Goal: Task Accomplishment & Management: Manage account settings

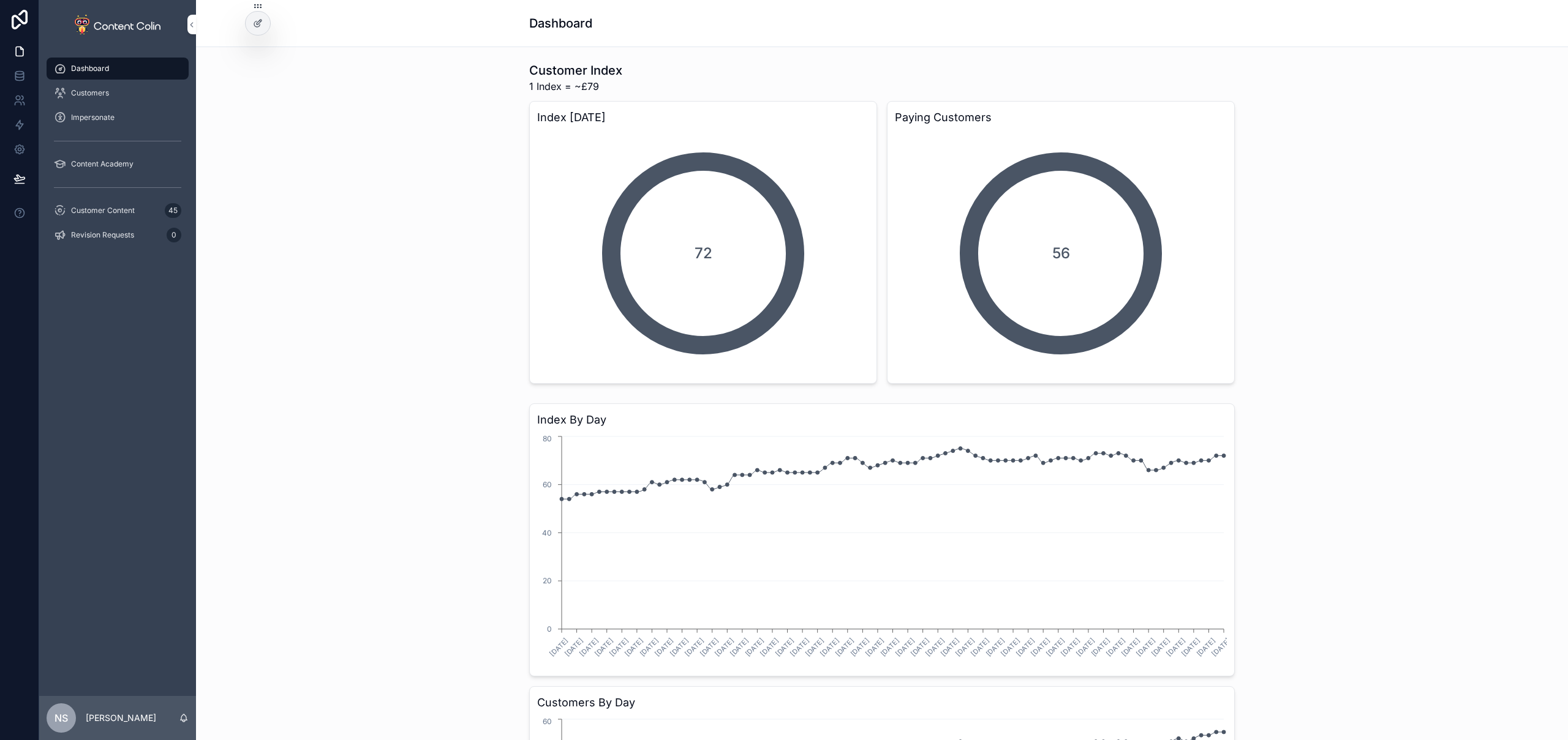
click at [110, 212] on span "Customer Content" at bounding box center [103, 211] width 64 height 10
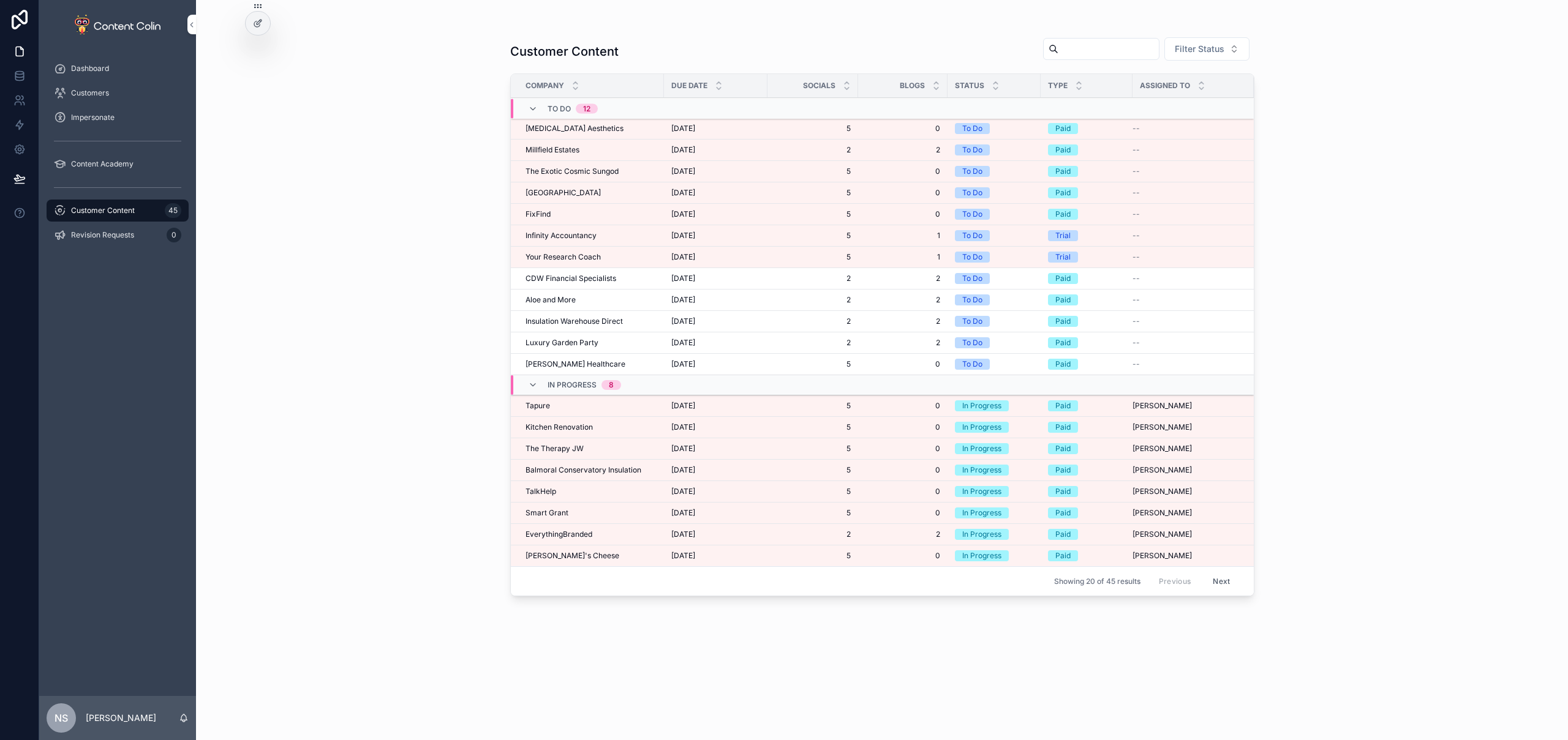
click at [574, 130] on span "[MEDICAL_DATA] Aesthetics" at bounding box center [574, 129] width 98 height 10
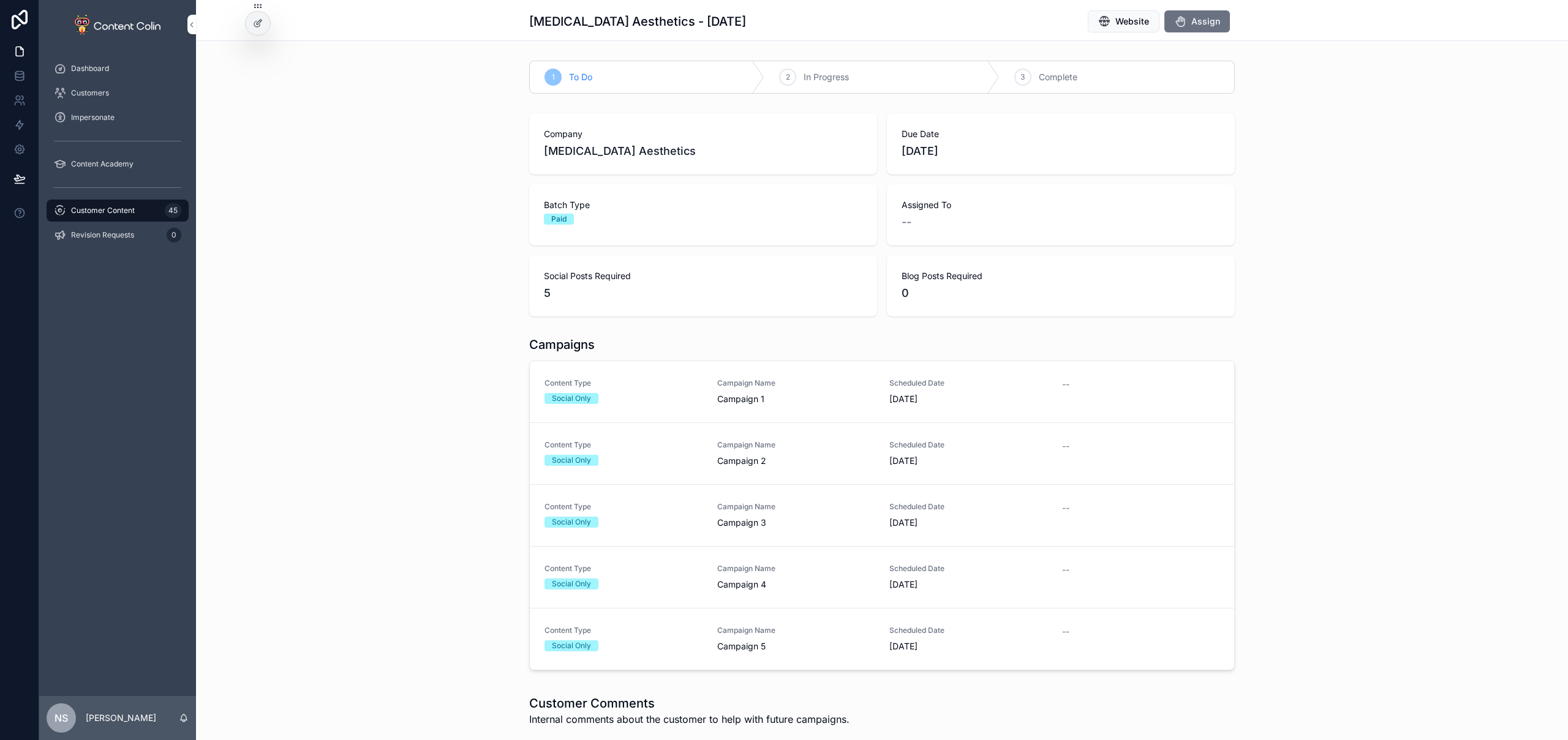
click at [1195, 22] on span "Assign" at bounding box center [1205, 21] width 29 height 12
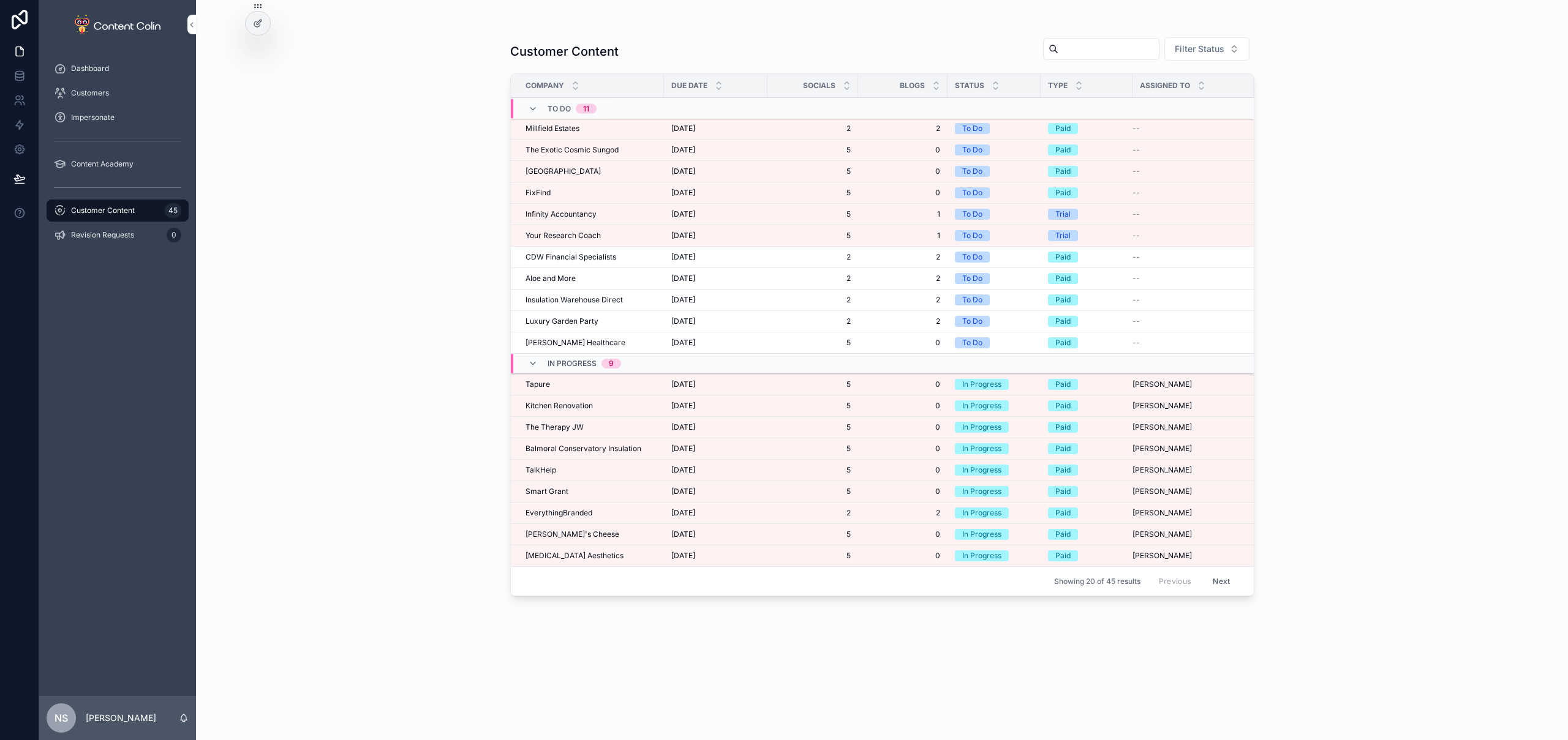
click at [557, 128] on span "Millfield Estates" at bounding box center [552, 129] width 54 height 10
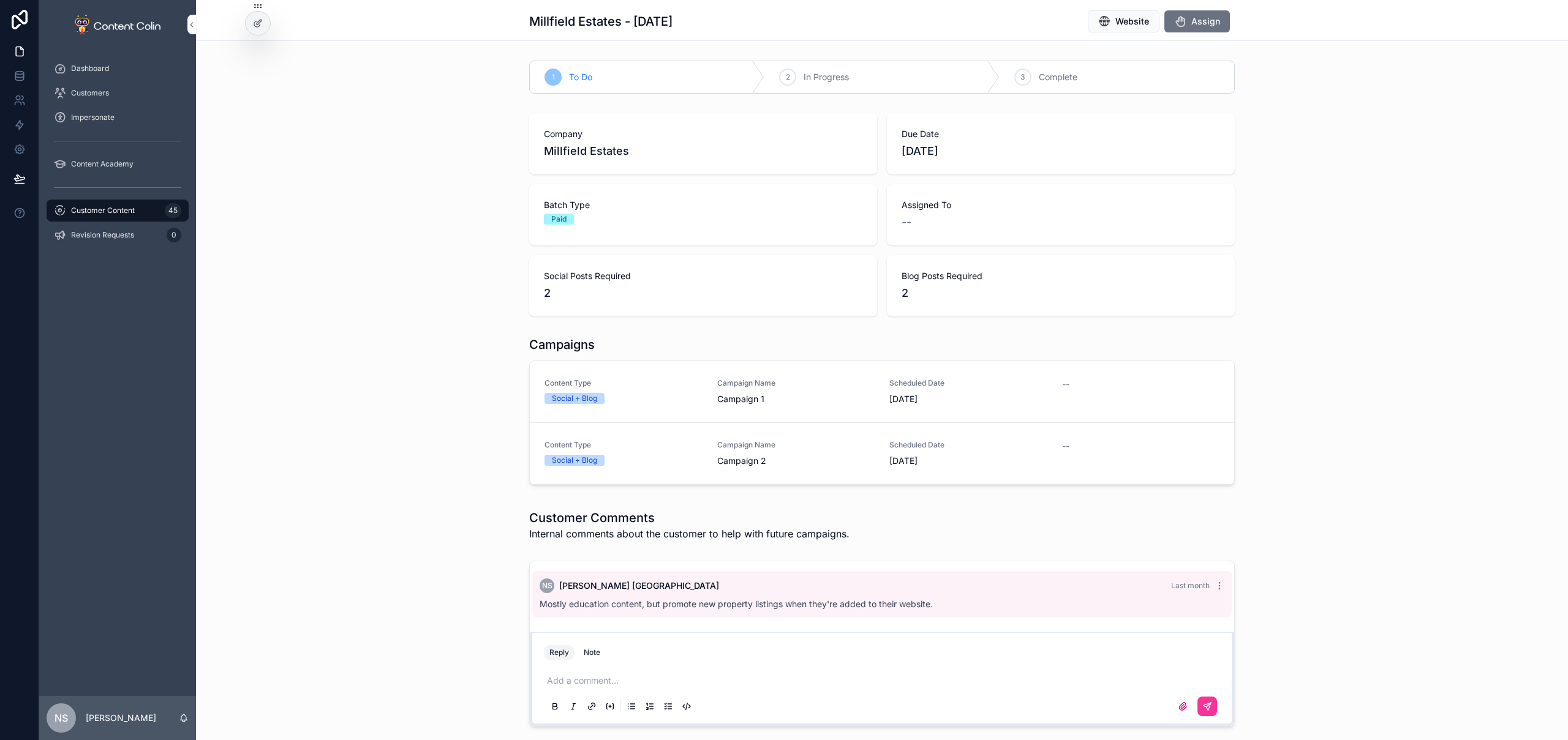
click at [1212, 17] on span "Assign" at bounding box center [1205, 21] width 29 height 12
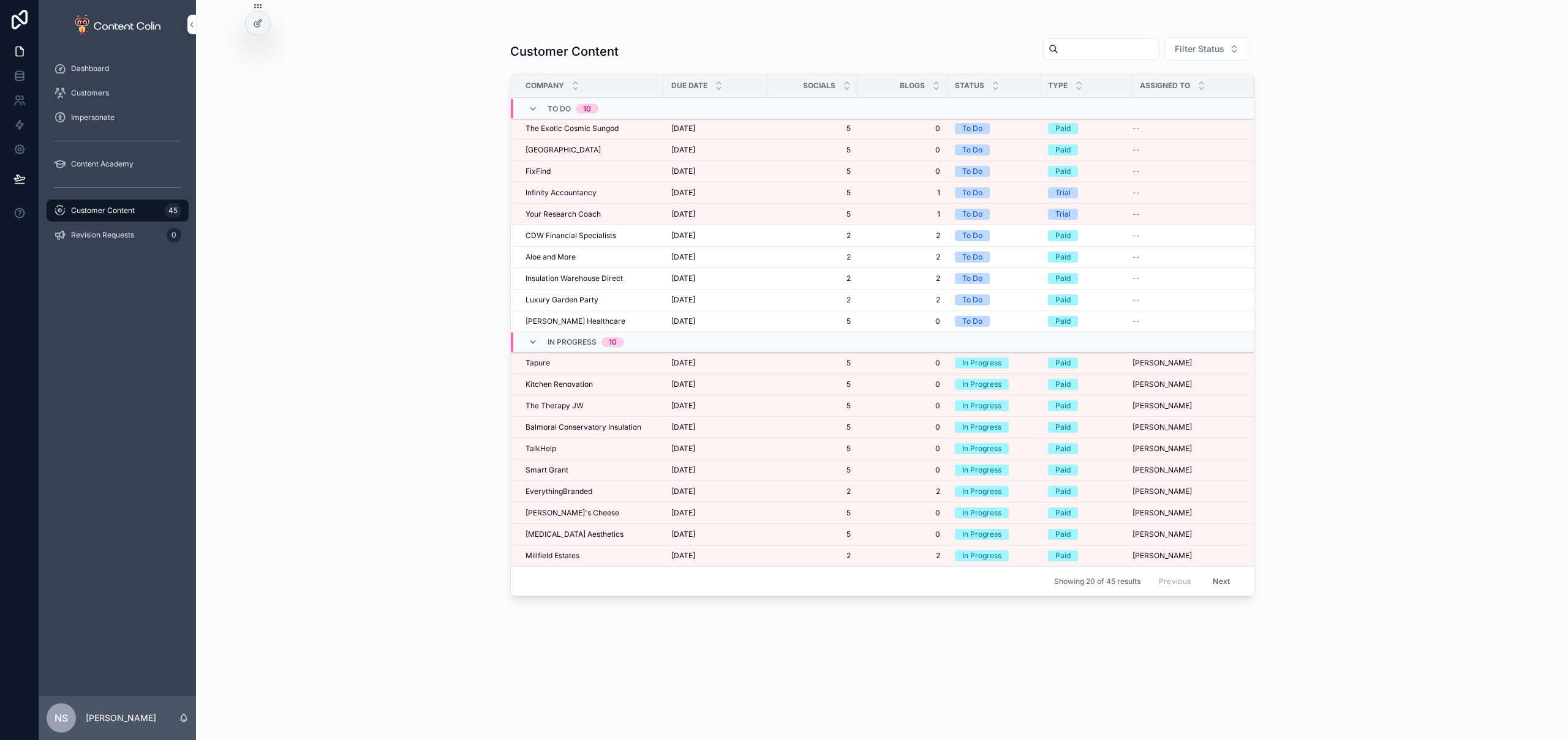
click at [579, 134] on td "The Exotic Cosmic Sungod The Exotic Cosmic Sungod" at bounding box center [587, 129] width 153 height 21
click at [584, 129] on span "The Exotic Cosmic Sungod" at bounding box center [572, 129] width 93 height 10
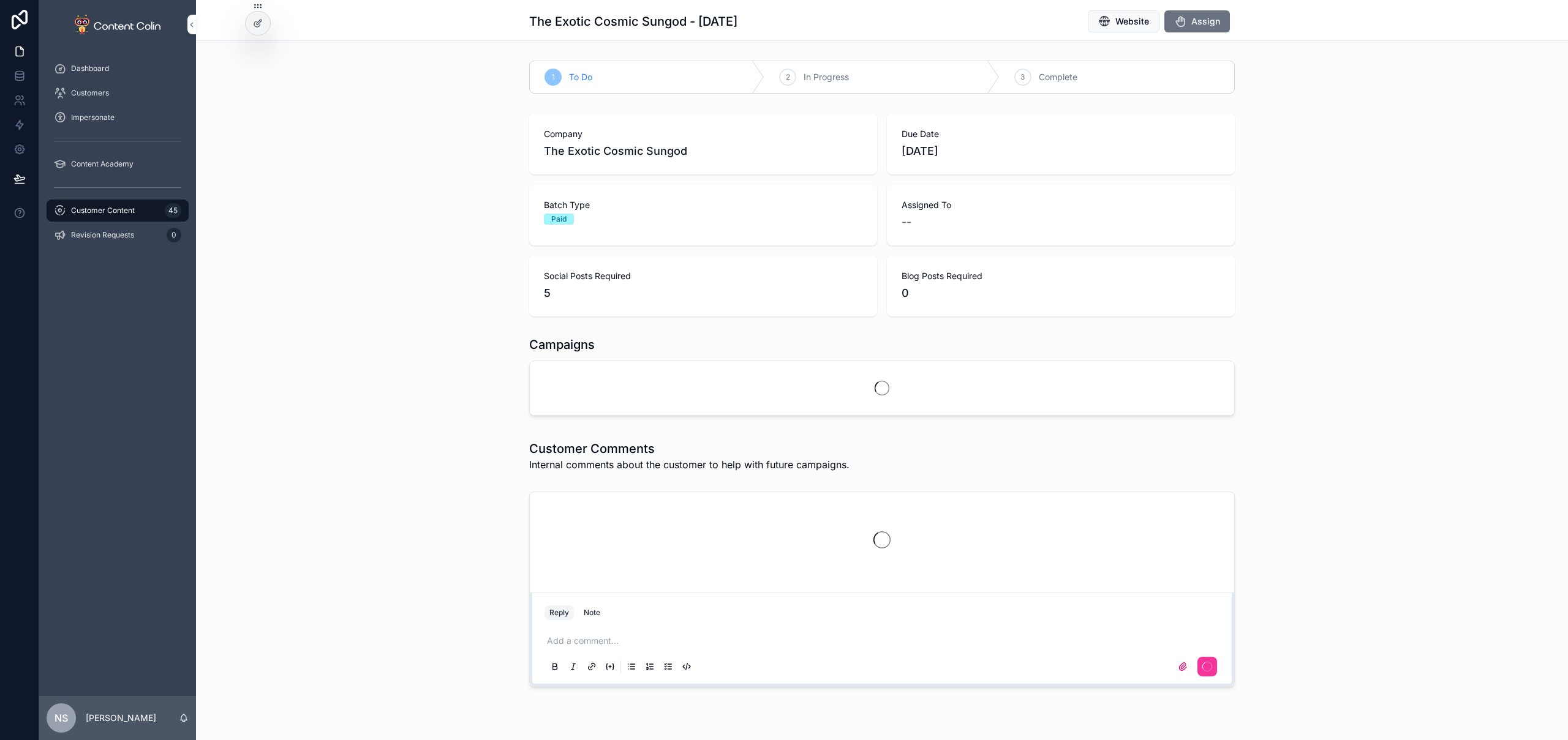
click at [1210, 19] on span "Assign" at bounding box center [1205, 21] width 29 height 12
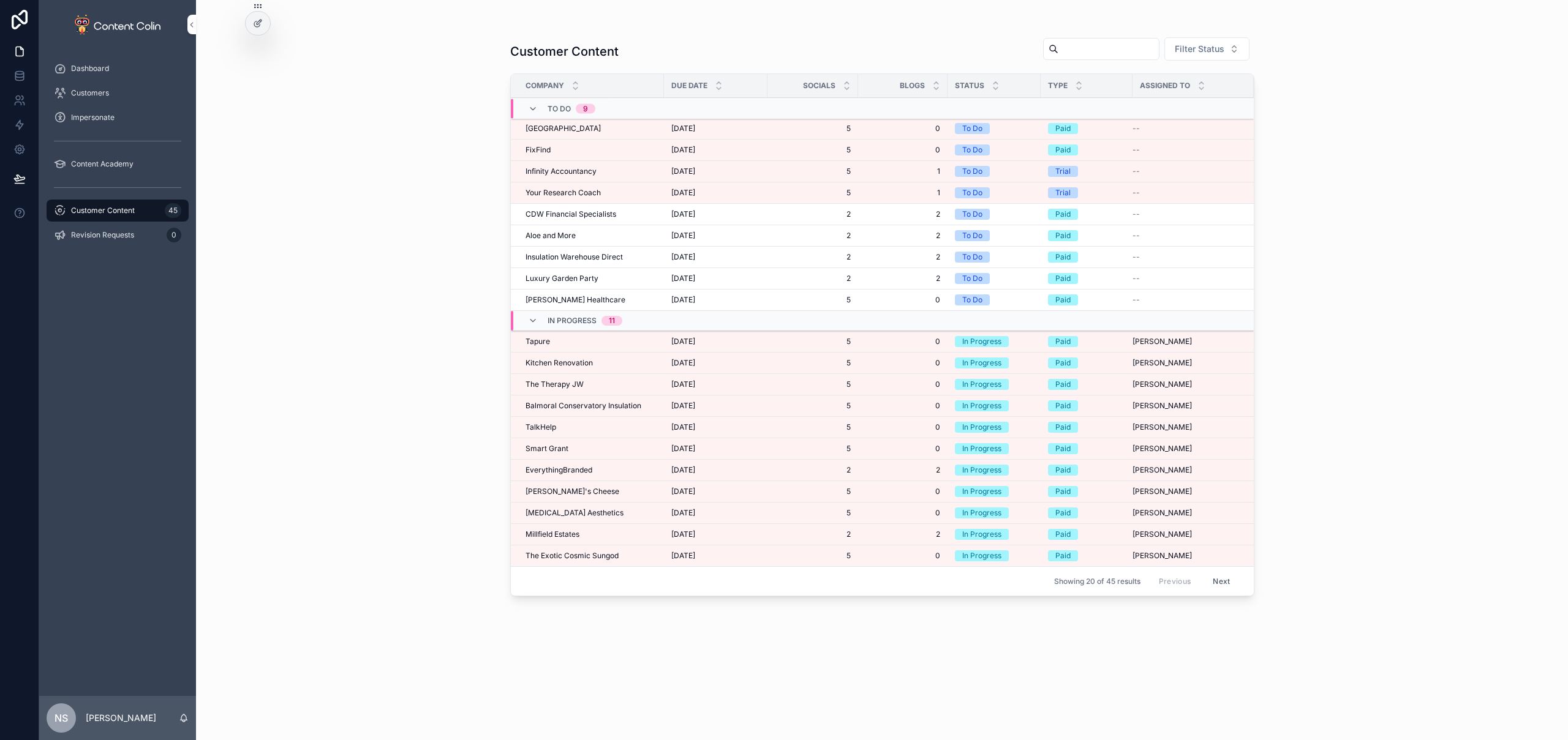
click at [610, 128] on div "[GEOGRAPHIC_DATA]" at bounding box center [591, 129] width 131 height 10
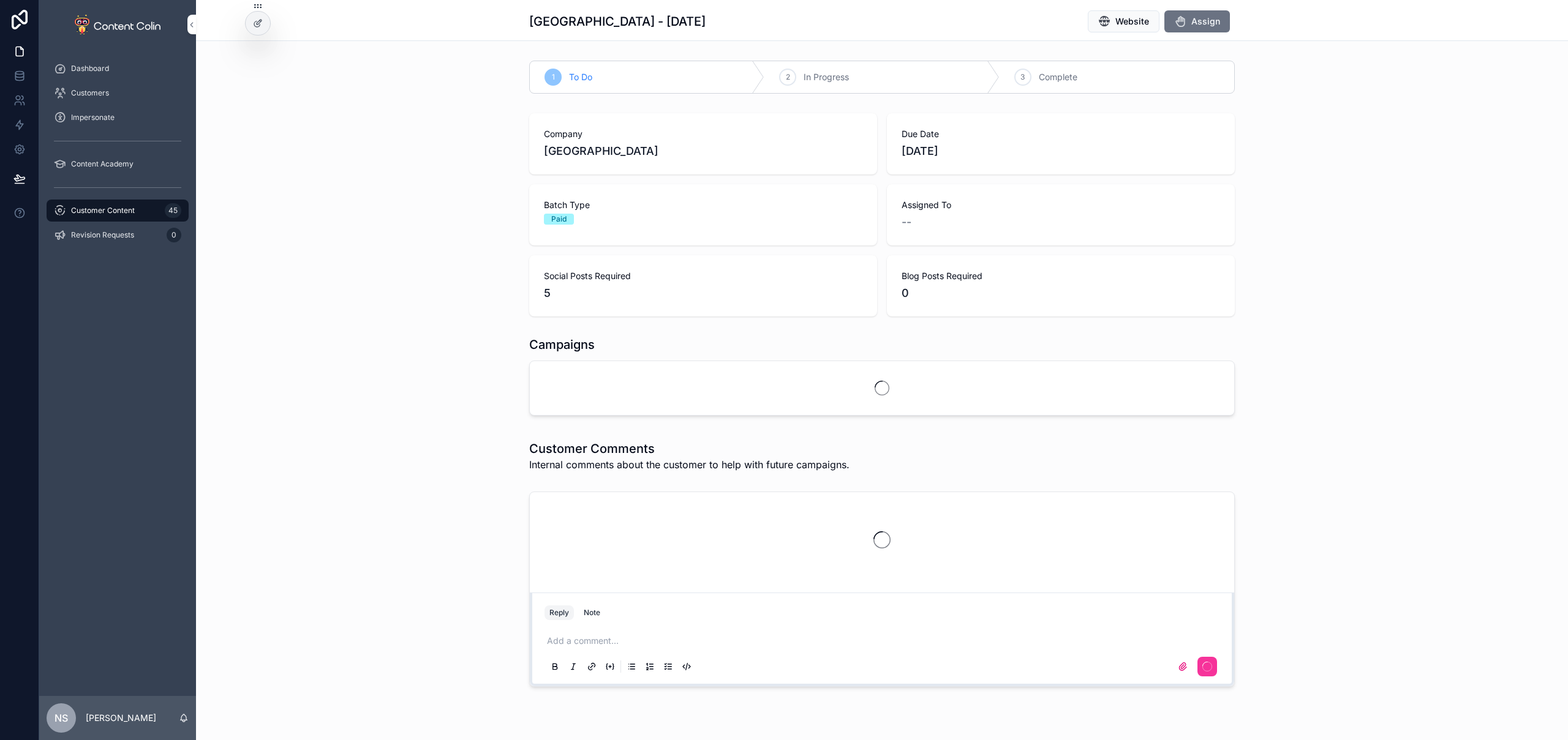
drag, startPoint x: 1208, startPoint y: 25, endPoint x: 1171, endPoint y: 47, distance: 43.0
click at [1208, 25] on span "Assign" at bounding box center [1205, 21] width 29 height 12
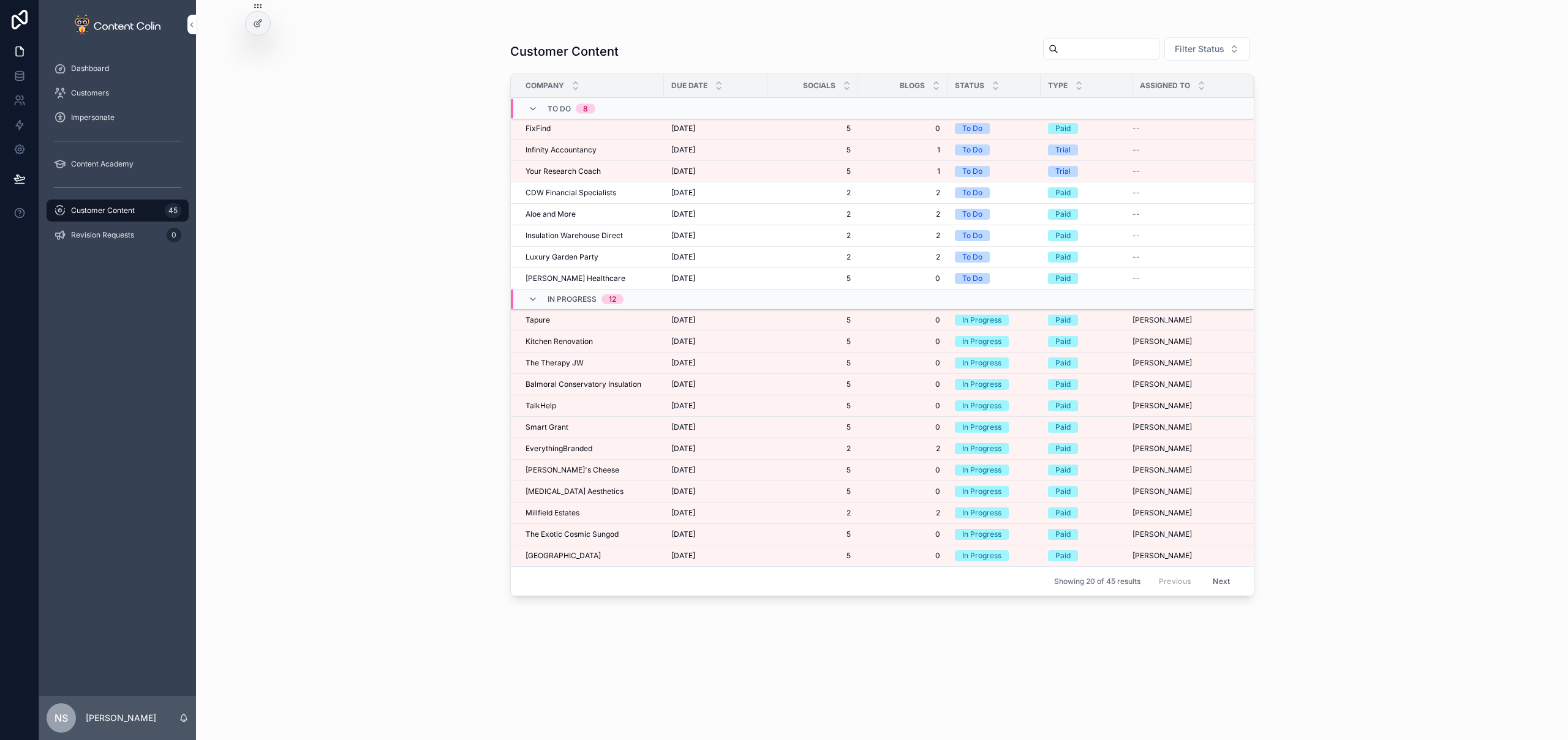
click at [570, 131] on div "FixFind FixFind" at bounding box center [591, 129] width 131 height 10
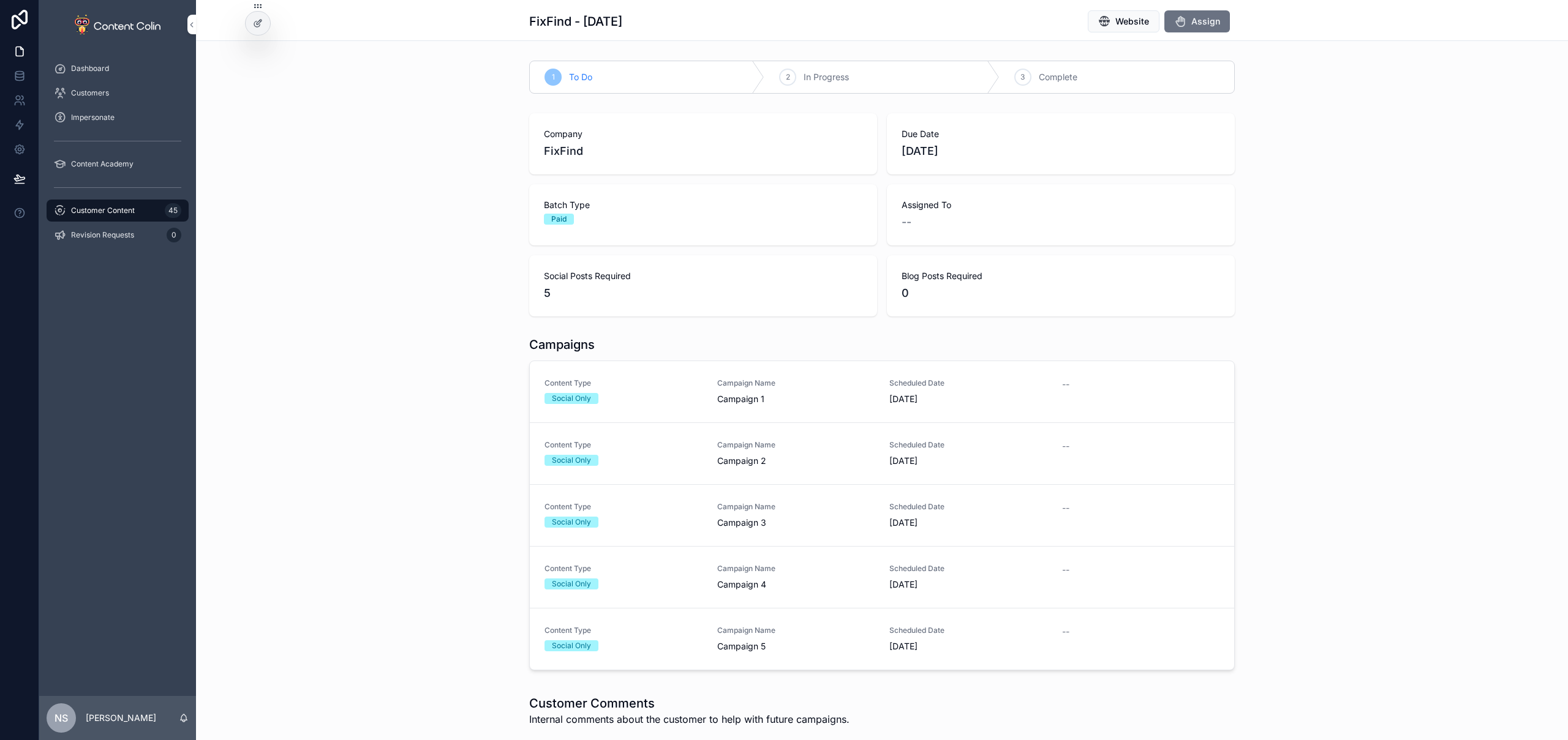
click at [1208, 14] on button "Assign" at bounding box center [1197, 21] width 65 height 22
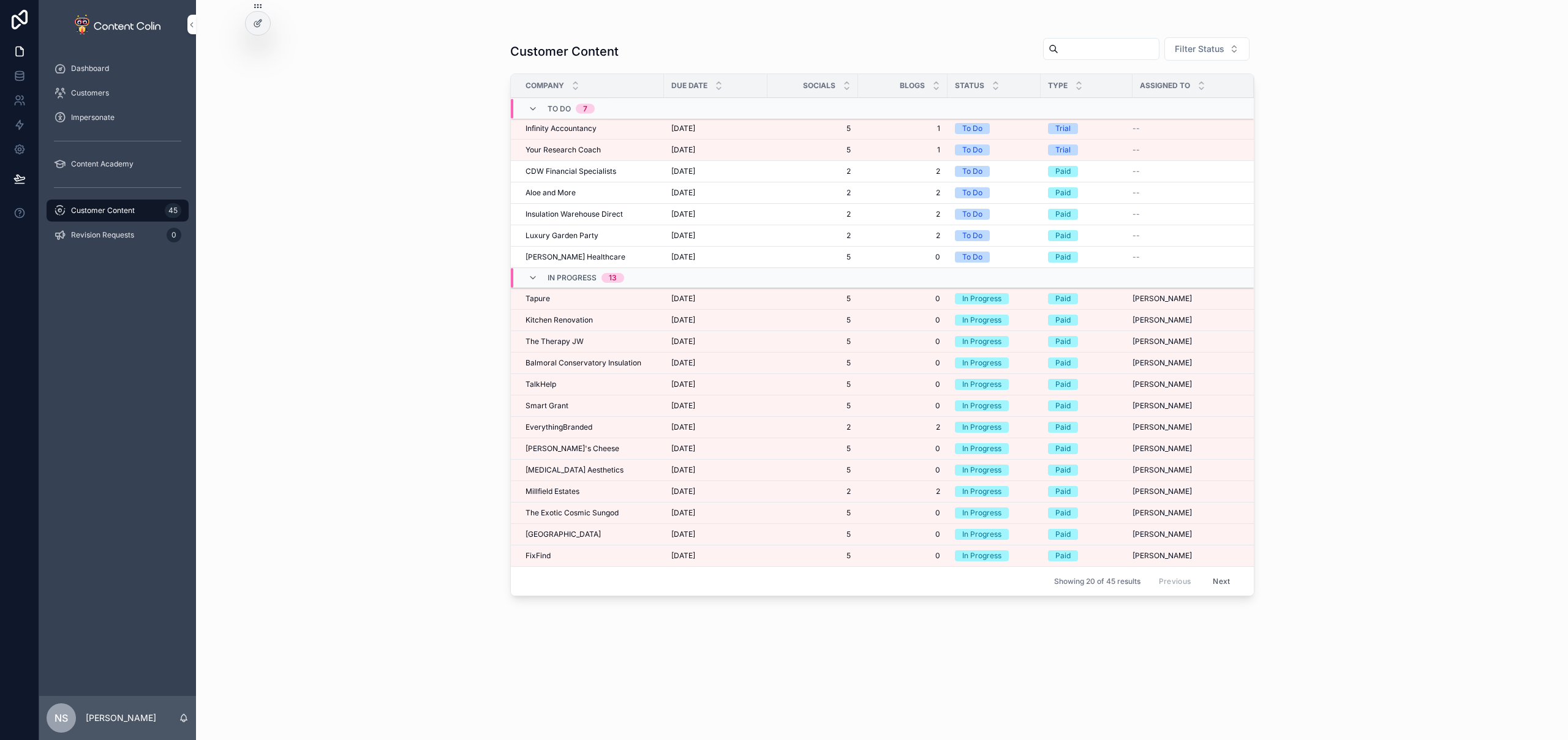
click at [588, 124] on span "Infinity Accountancy" at bounding box center [560, 129] width 71 height 10
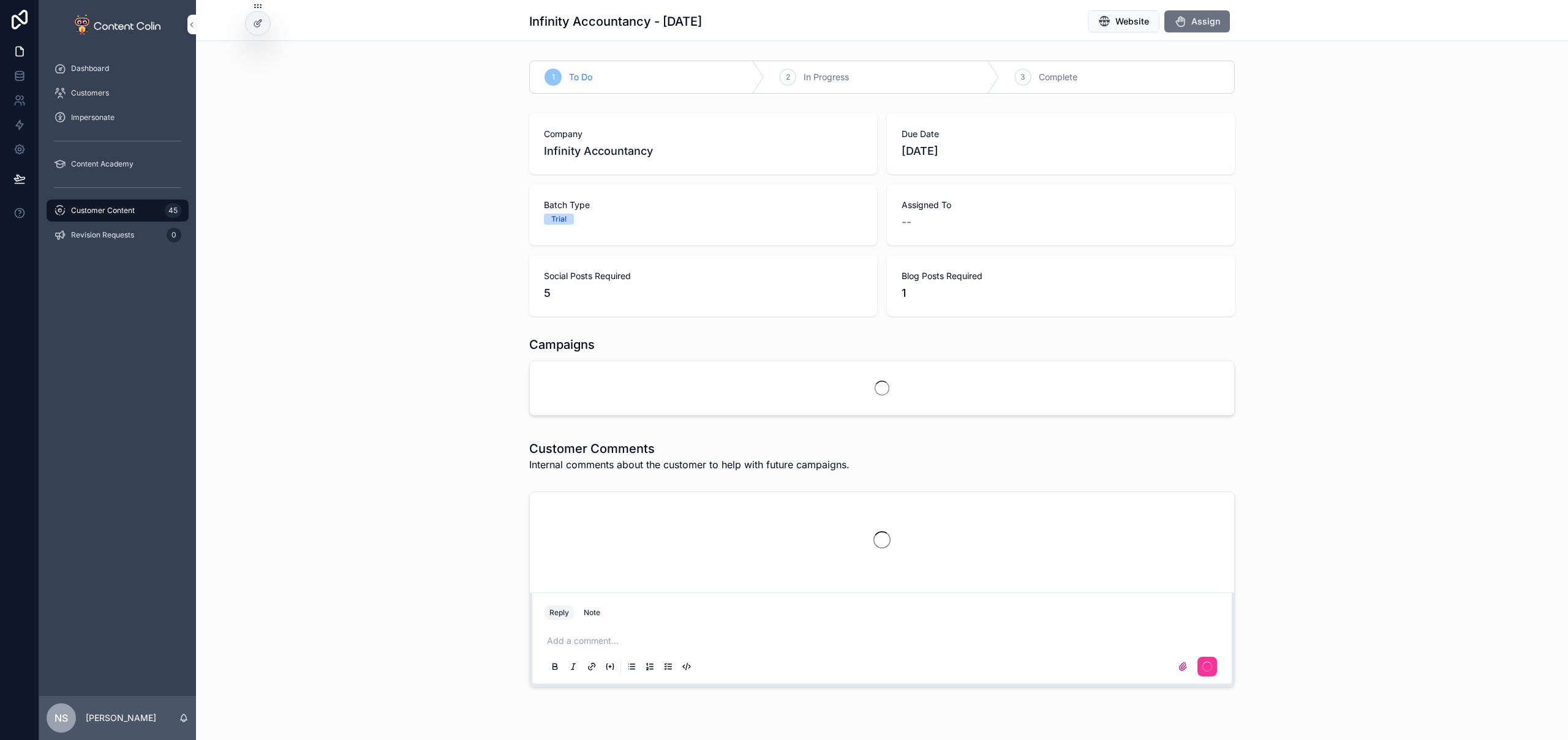
click at [1197, 21] on span "Assign" at bounding box center [1205, 21] width 29 height 12
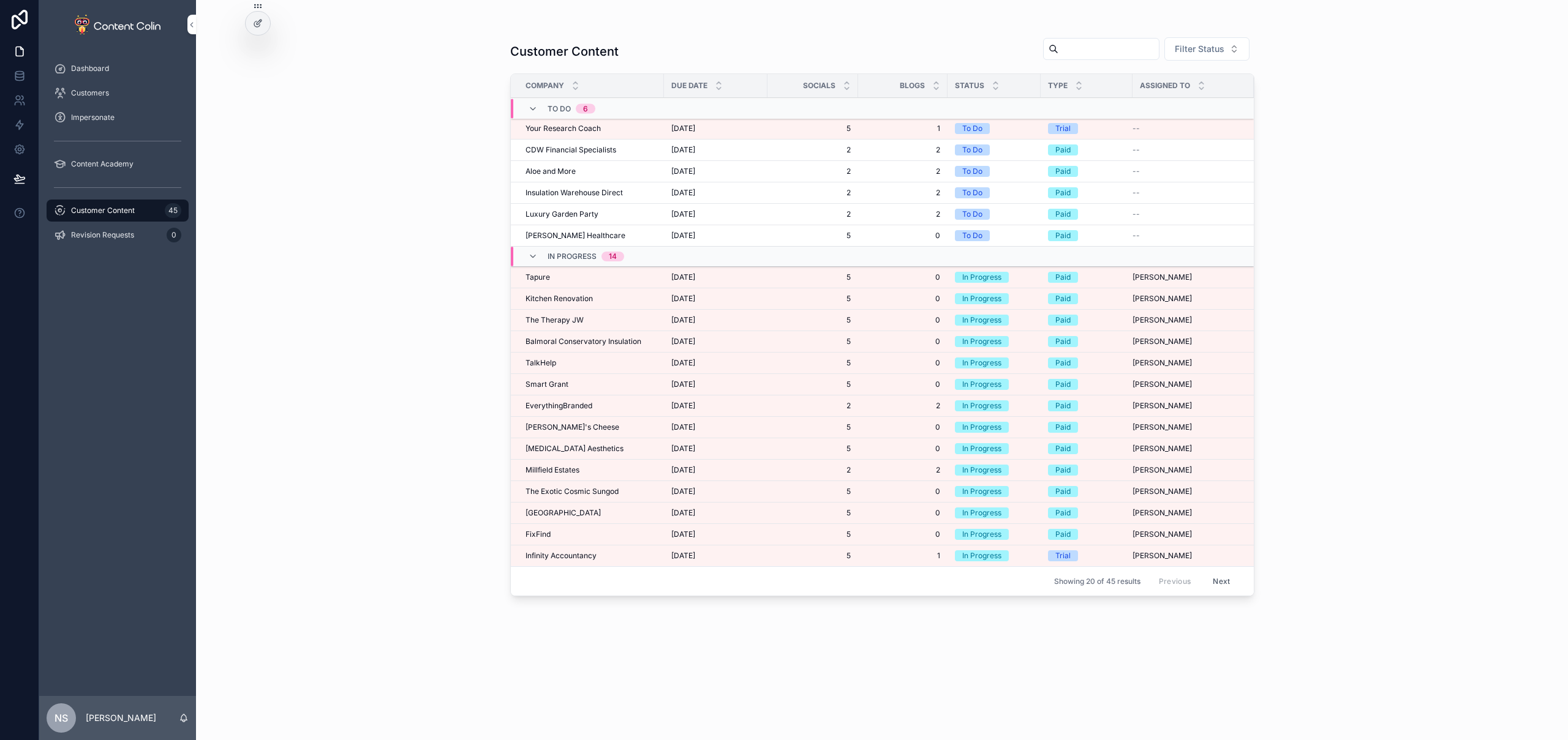
click at [589, 127] on span "Your Research Coach" at bounding box center [563, 129] width 75 height 10
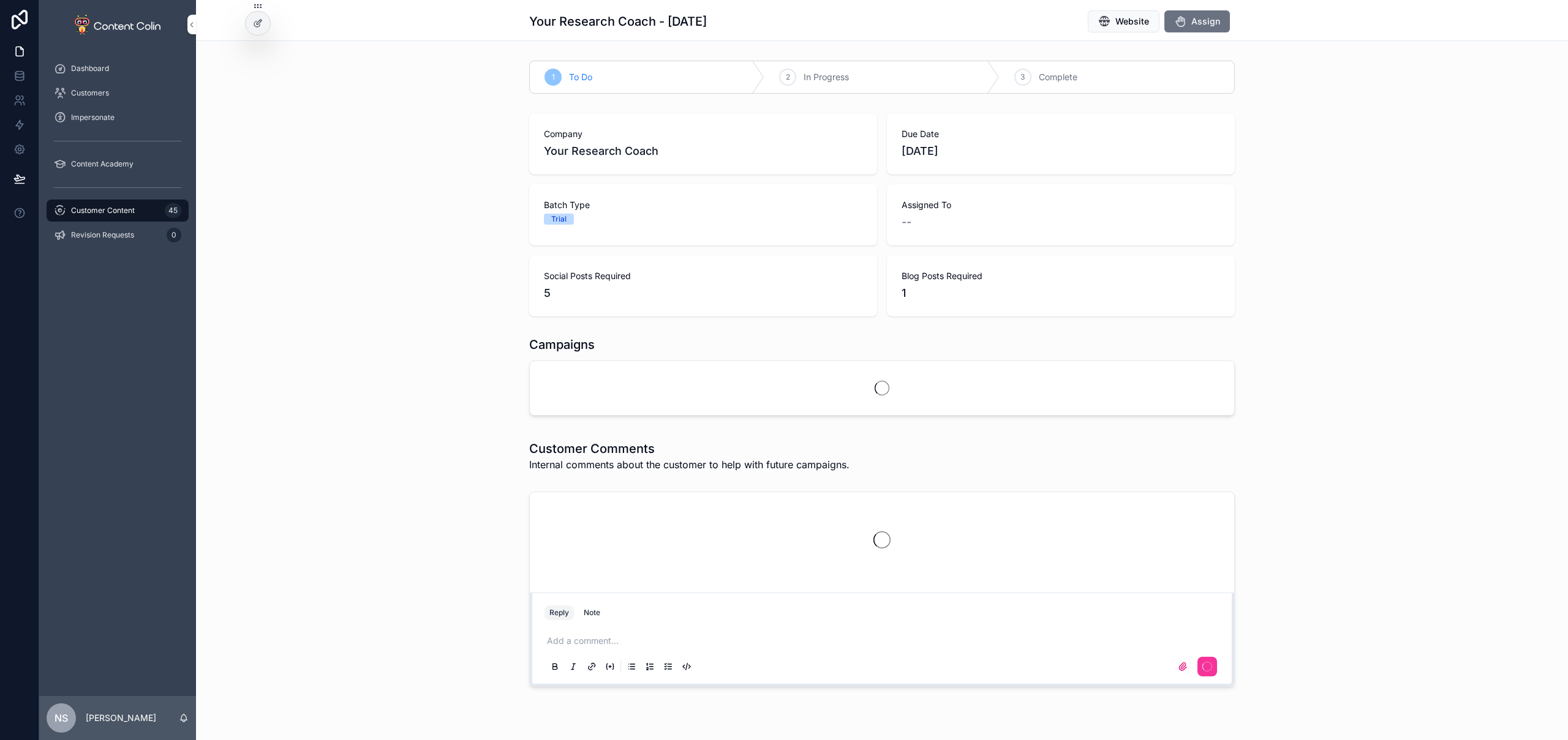
click at [1204, 26] on span "Assign" at bounding box center [1205, 21] width 29 height 12
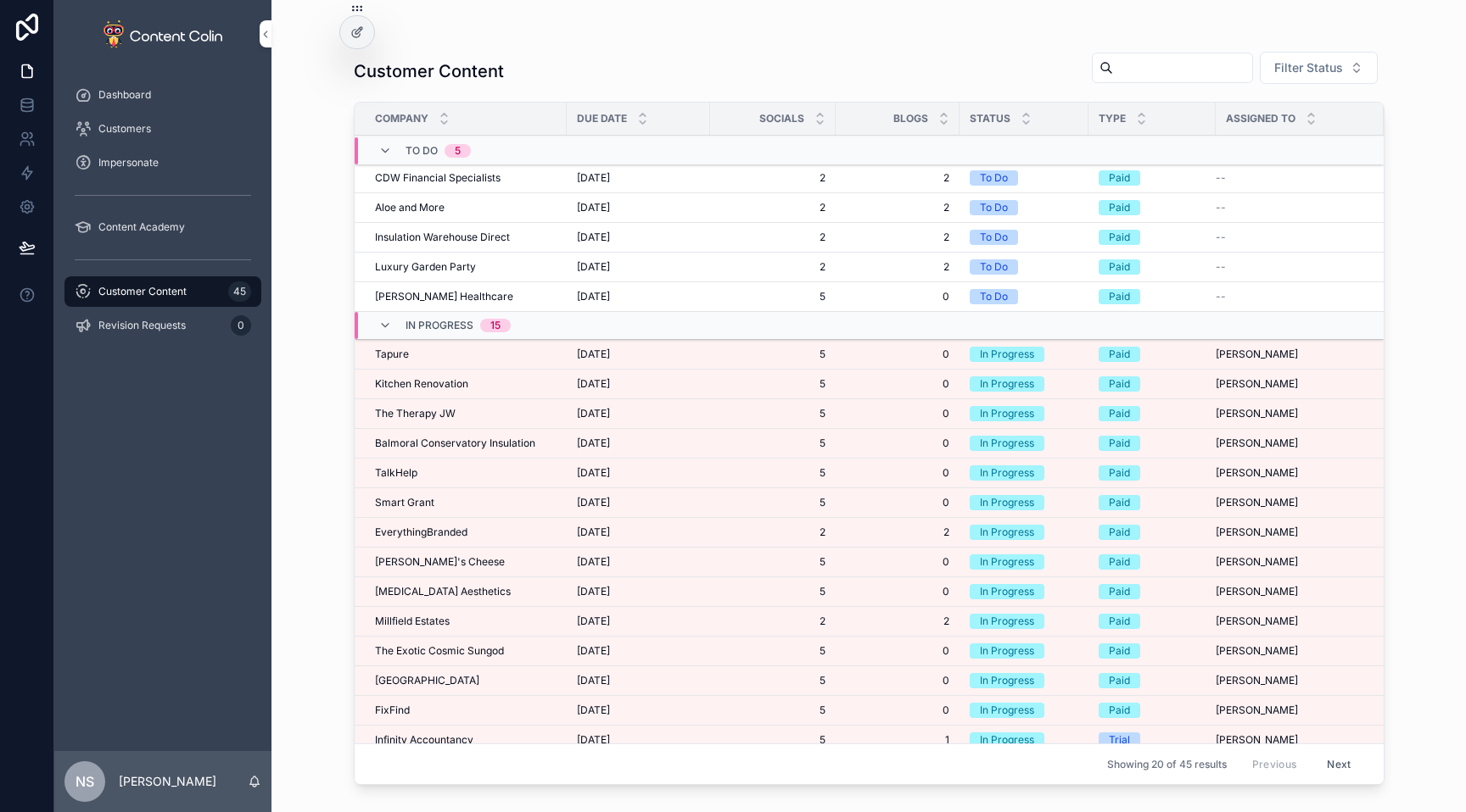
click at [163, 218] on div "Content Academy" at bounding box center [163, 227] width 176 height 27
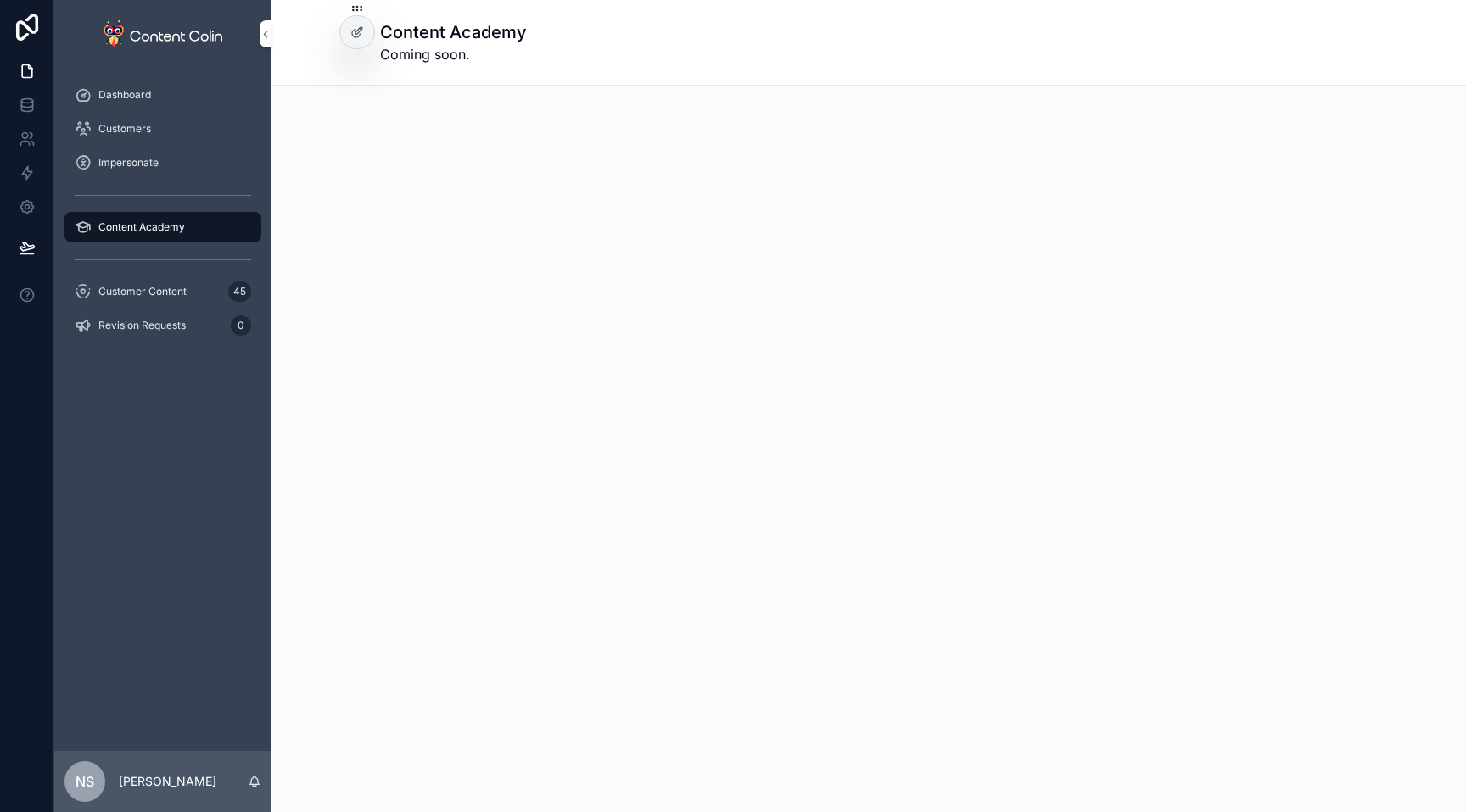
click at [142, 286] on span "Customer Content" at bounding box center [142, 292] width 89 height 14
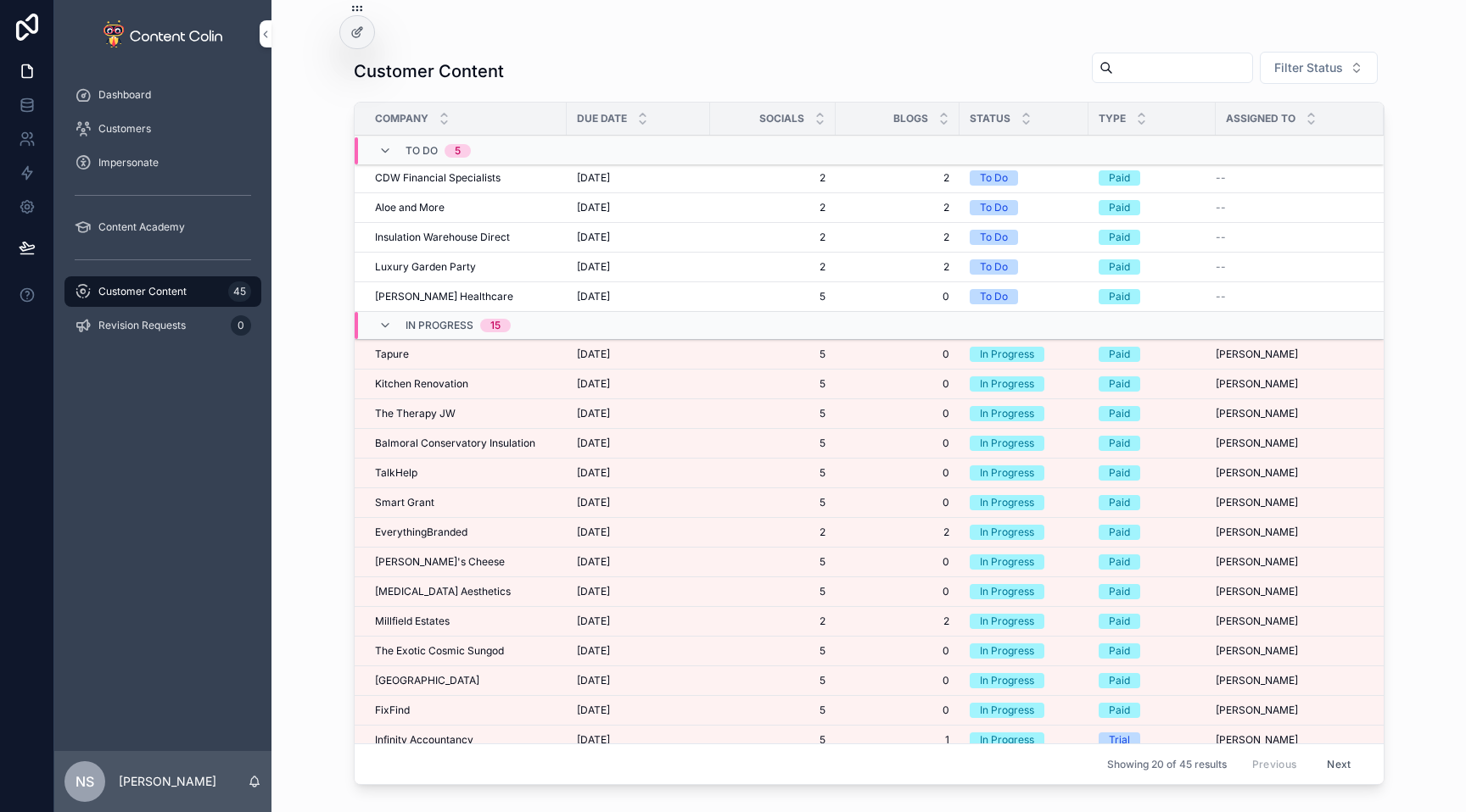
scroll to position [41, 0]
